Goal: Task Accomplishment & Management: Use online tool/utility

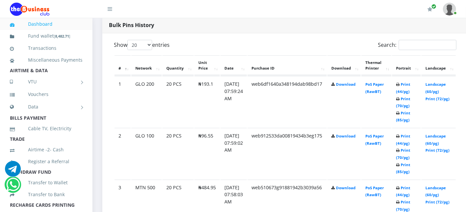
scroll to position [352, 0]
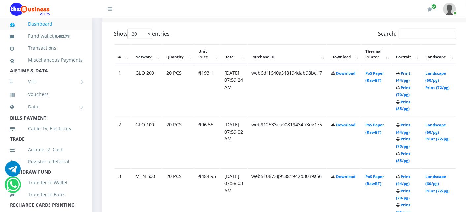
click at [410, 73] on link "Print (44/pg)" at bounding box center [403, 77] width 14 height 12
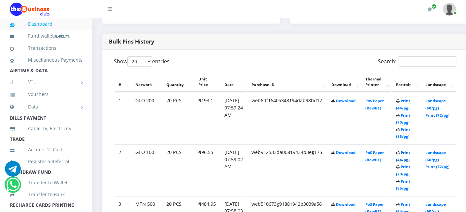
click at [410, 151] on link "Print (44/pg)" at bounding box center [403, 156] width 14 height 12
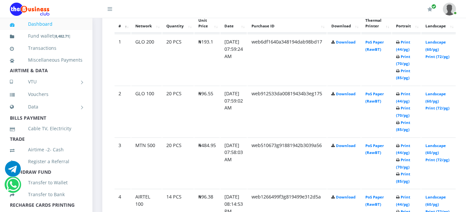
scroll to position [397, 0]
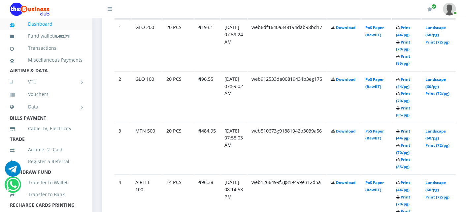
click at [410, 131] on link "Print (44/pg)" at bounding box center [403, 135] width 14 height 12
